Goal: Find specific page/section: Find specific page/section

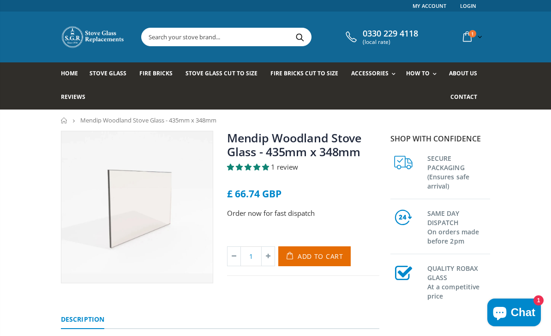
click at [156, 71] on span "Fire Bricks" at bounding box center [155, 73] width 33 height 8
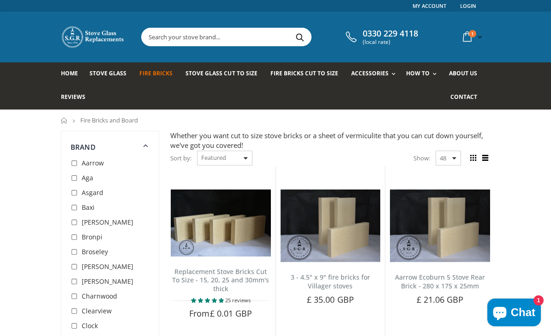
click at [261, 32] on input "text" at bounding box center [269, 37] width 254 height 18
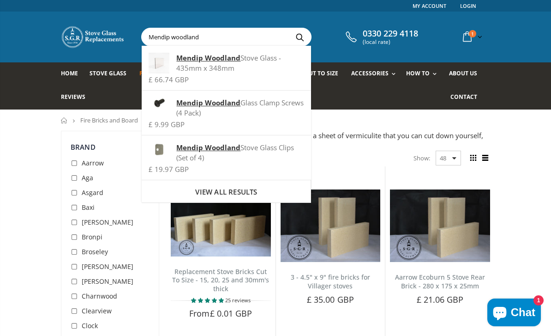
type input "Mendip woodland"
click at [296, 36] on button "Search" at bounding box center [299, 37] width 21 height 18
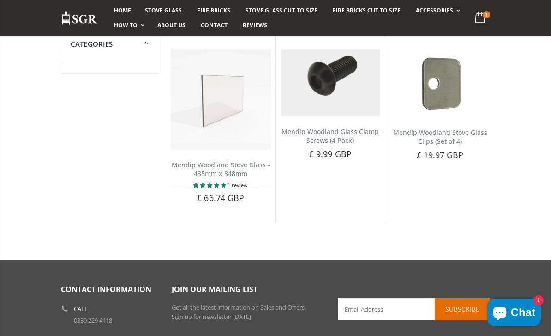
scroll to position [114, 0]
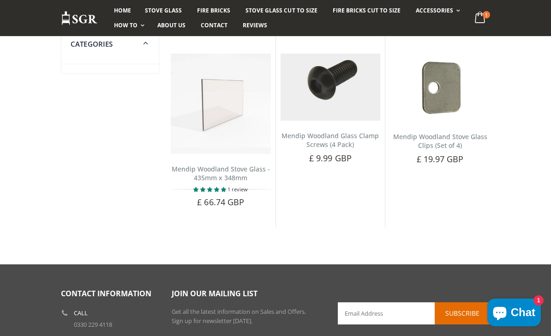
click at [529, 219] on div "Categories Search results for "Mendip woodland" Mendip Woodland Stove Glass - 4…" at bounding box center [275, 121] width 551 height 211
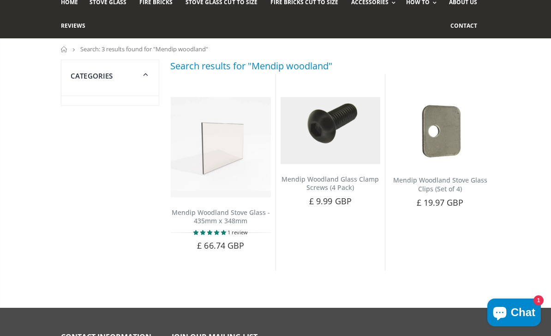
scroll to position [0, 0]
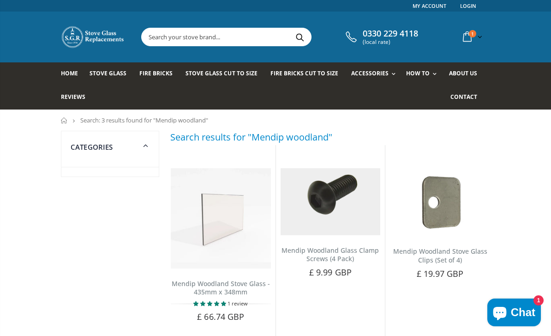
click at [257, 36] on input "text" at bounding box center [269, 37] width 254 height 18
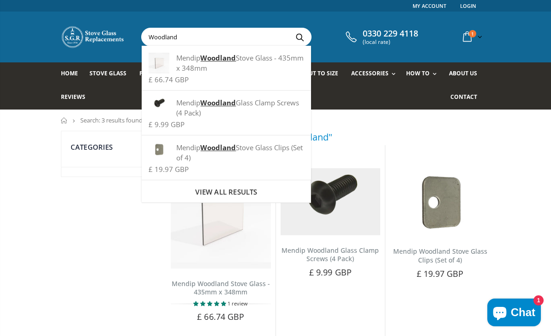
type input "Woodland"
click at [296, 36] on button "Search" at bounding box center [299, 37] width 21 height 18
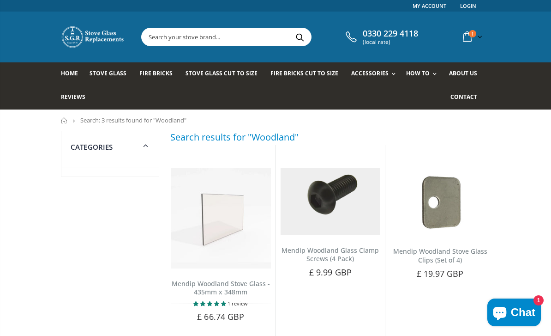
click at [156, 74] on span "Fire Bricks" at bounding box center [155, 73] width 33 height 8
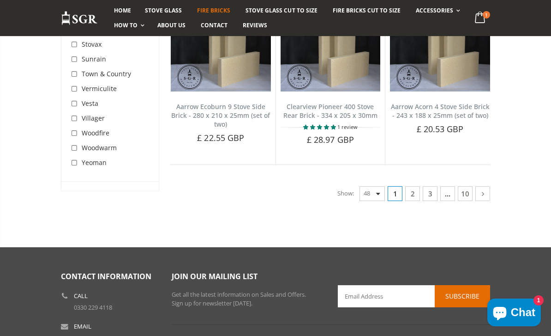
scroll to position [2672, 0]
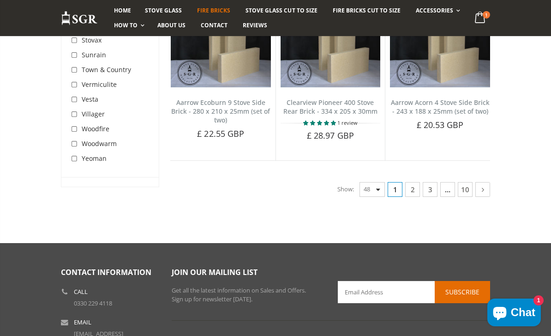
click at [467, 182] on link "10" at bounding box center [465, 189] width 15 height 15
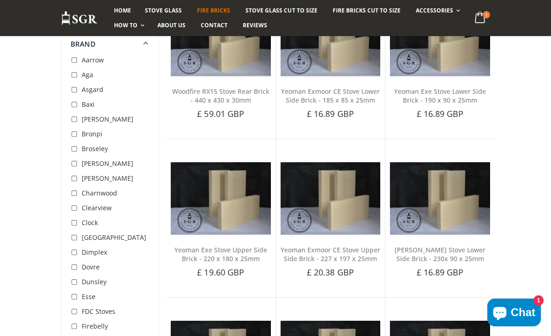
scroll to position [1438, 0]
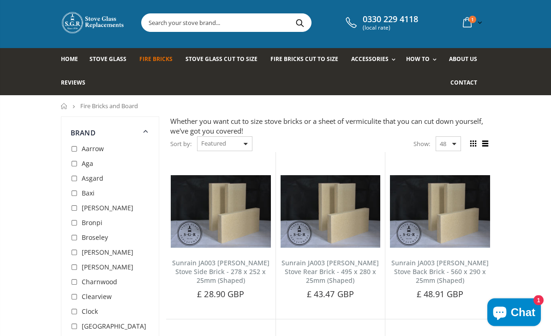
scroll to position [0, 0]
